Goal: Task Accomplishment & Management: Manage account settings

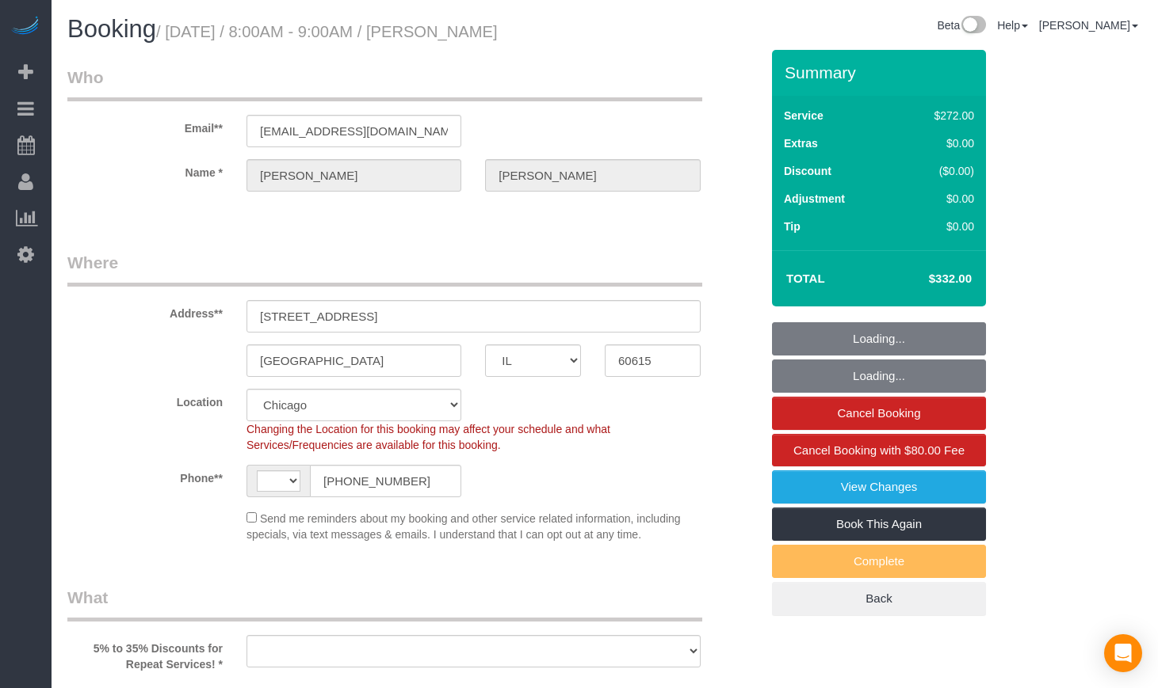
select select "IL"
select select "string:fspay-54309dbc-cb31-47e6-b361-0852335fc74a"
select select "number:1"
select select "number:66"
select select "number:139"
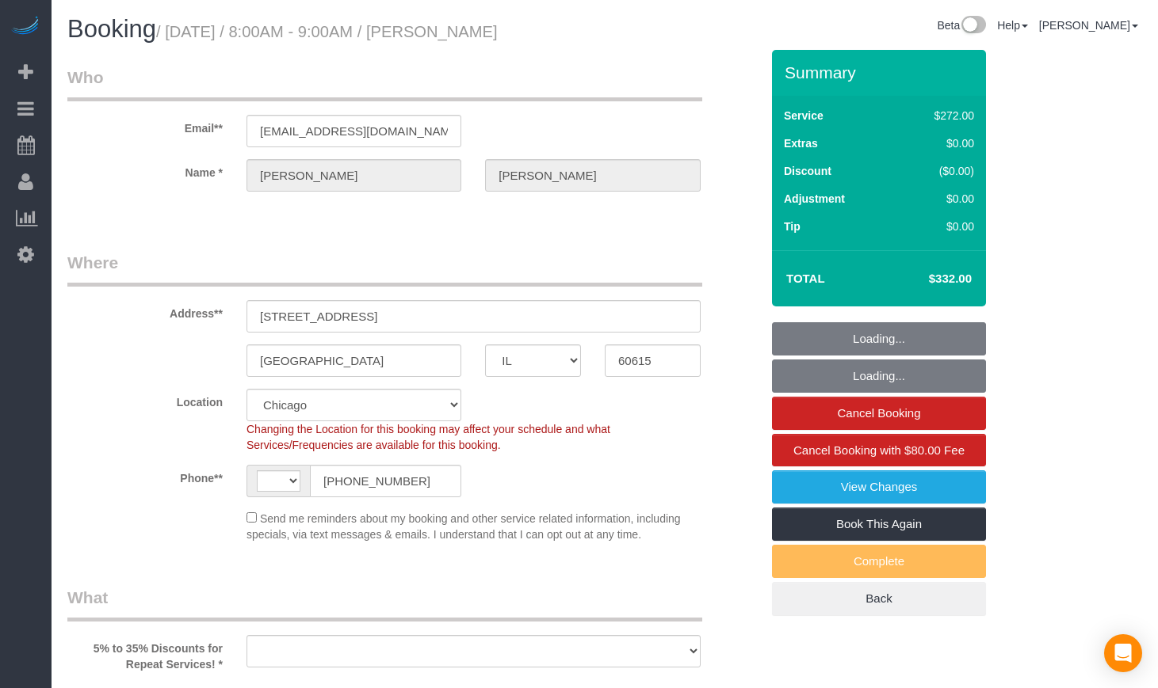
select select "number:106"
select select "string:[GEOGRAPHIC_DATA]"
select select "object:808"
select select "513"
select select "3"
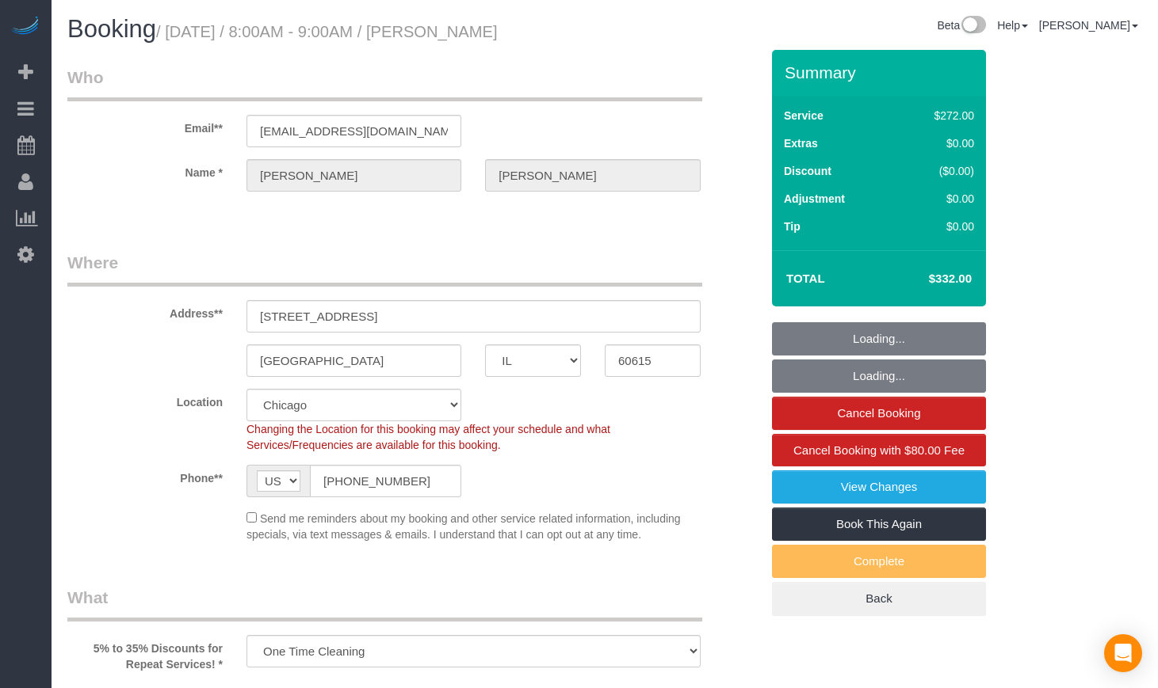
select select "spot1"
select select "object:1046"
select select "3"
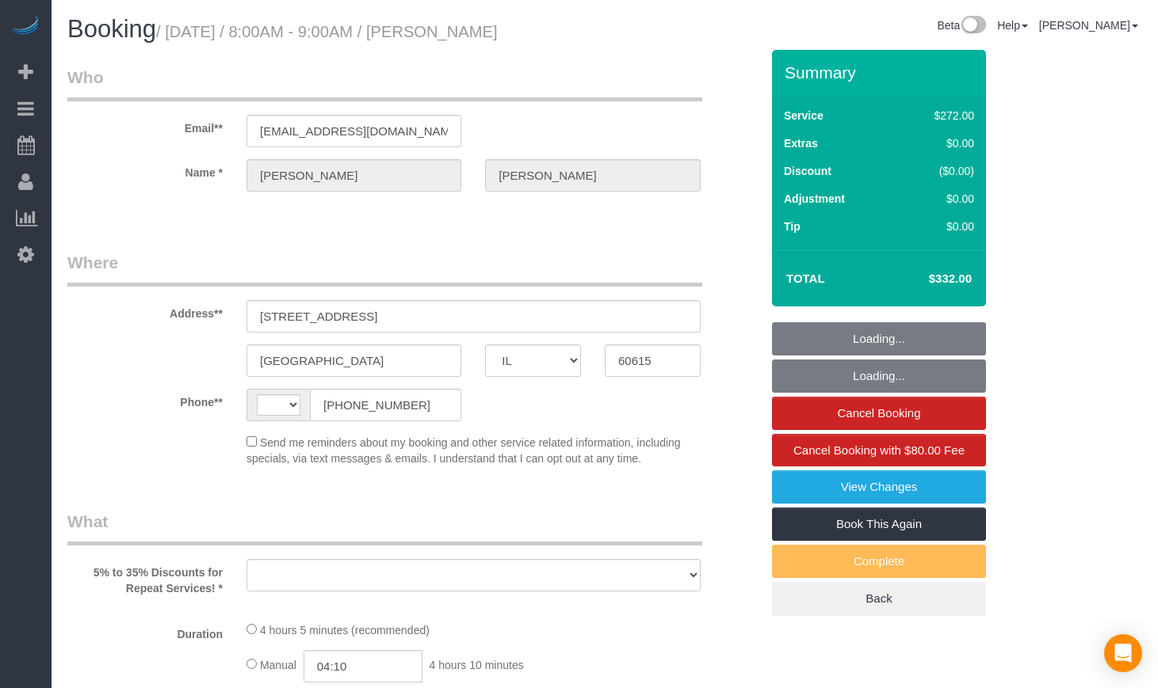
select select "IL"
select select "object:338"
select select "string:[GEOGRAPHIC_DATA]"
select select "string:fspay-54309dbc-cb31-47e6-b361-0852335fc74a"
select select "number:1"
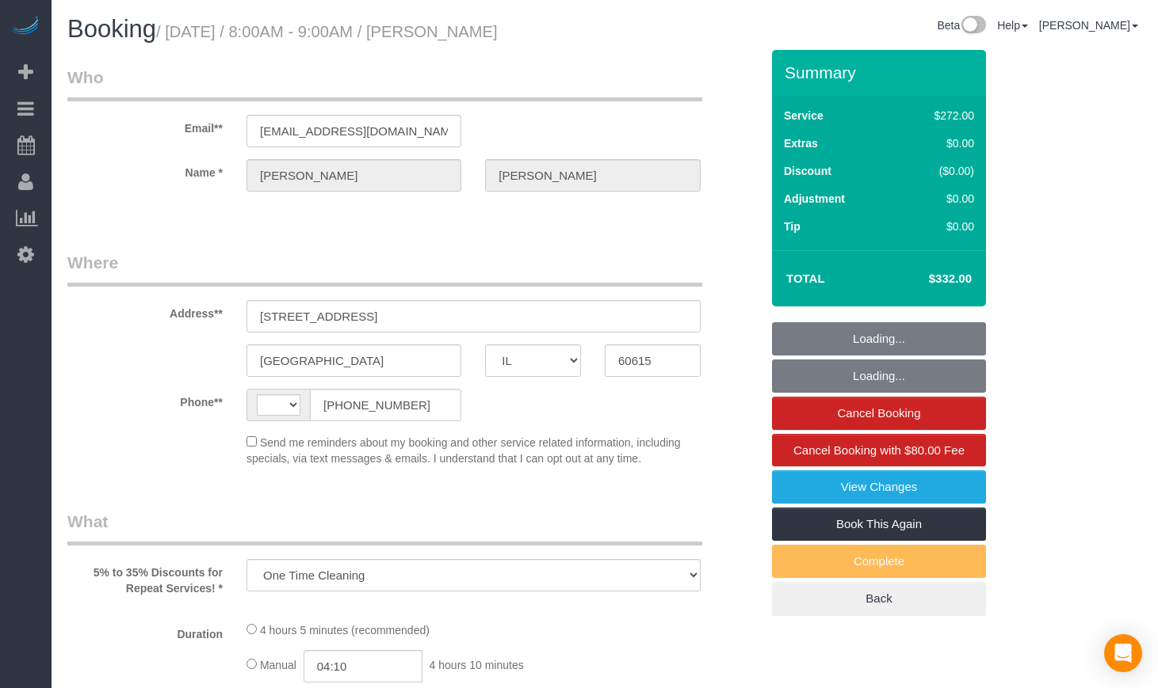
select select "number:66"
select select "number:139"
select select "number:106"
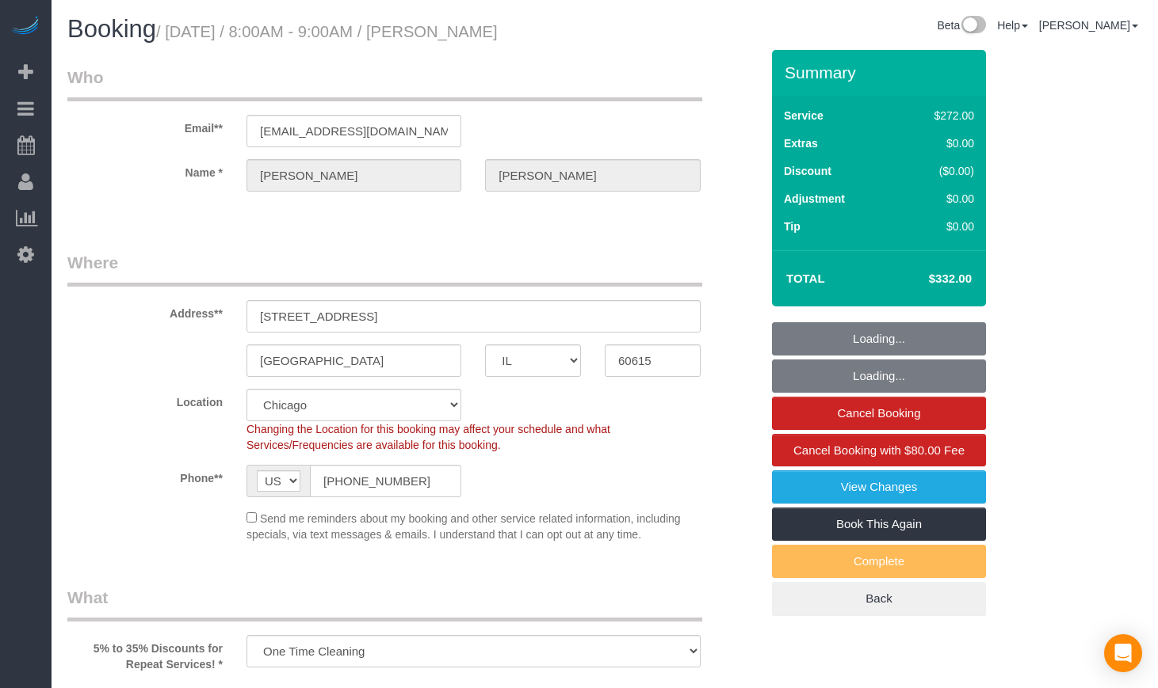
select select "513"
select select "3"
select select "object:964"
select select "spot1"
select select "3"
